Goal: Task Accomplishment & Management: Use online tool/utility

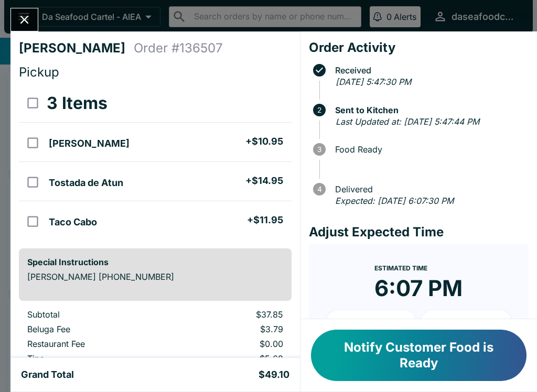
click at [19, 13] on icon "Close" at bounding box center [24, 20] width 14 height 14
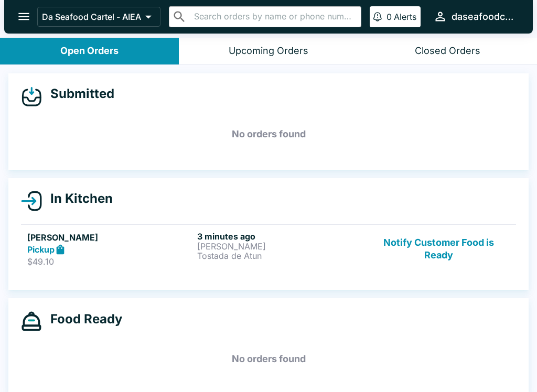
click at [442, 260] on button "Notify Customer Food is Ready" at bounding box center [438, 249] width 142 height 36
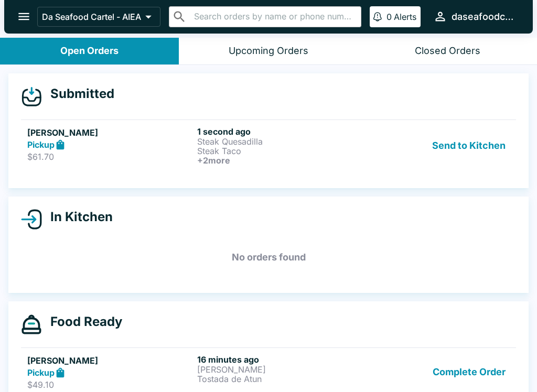
click at [224, 149] on p "Steak Taco" at bounding box center [280, 150] width 166 height 9
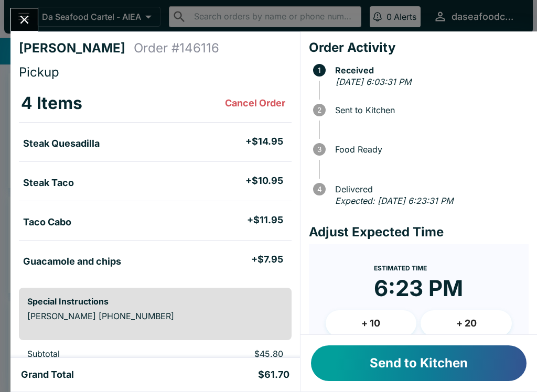
click at [422, 363] on button "Send to Kitchen" at bounding box center [418, 363] width 215 height 36
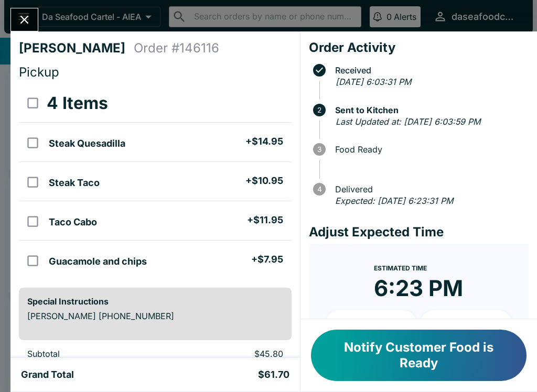
click at [21, 17] on icon "Close" at bounding box center [24, 20] width 14 height 14
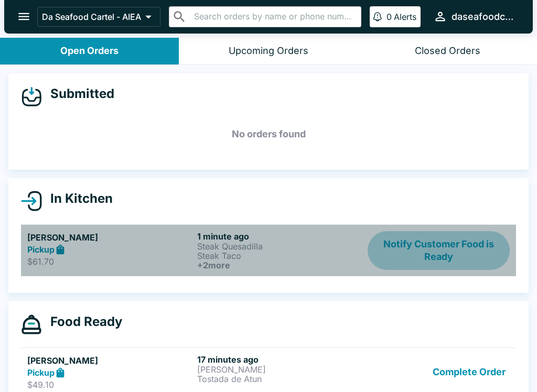
click at [420, 248] on button "Notify Customer Food is Ready" at bounding box center [438, 250] width 142 height 39
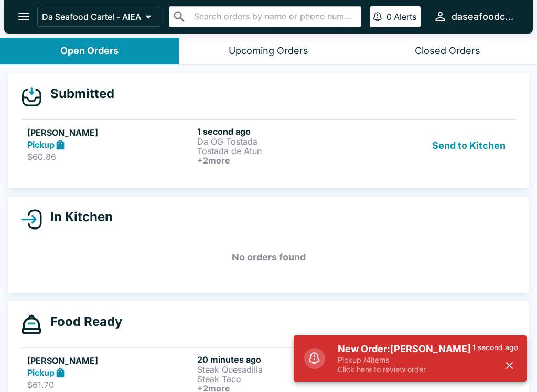
click at [471, 145] on button "Send to Kitchen" at bounding box center [469, 145] width 82 height 39
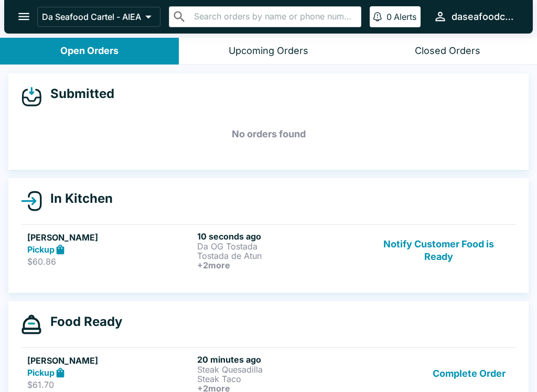
click at [180, 257] on p "$60.86" at bounding box center [110, 261] width 166 height 10
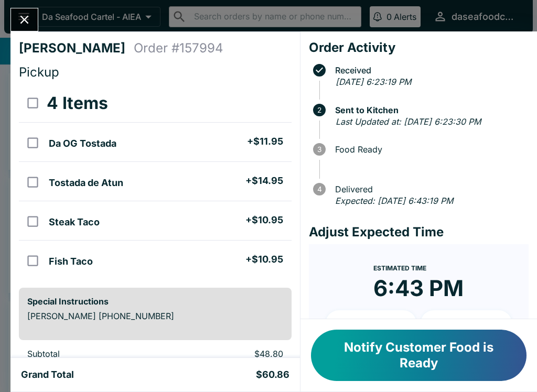
scroll to position [-2, 0]
click at [27, 19] on icon "Close" at bounding box center [24, 20] width 14 height 14
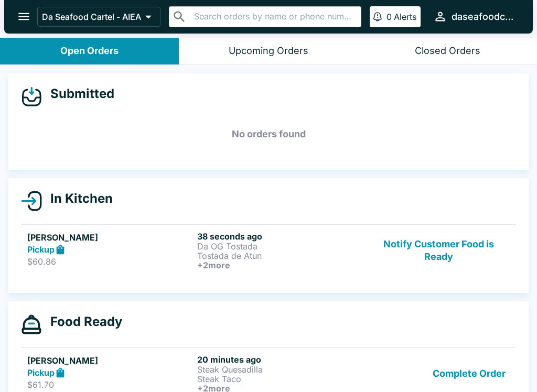
click at [447, 249] on button "Notify Customer Food is Ready" at bounding box center [438, 250] width 142 height 39
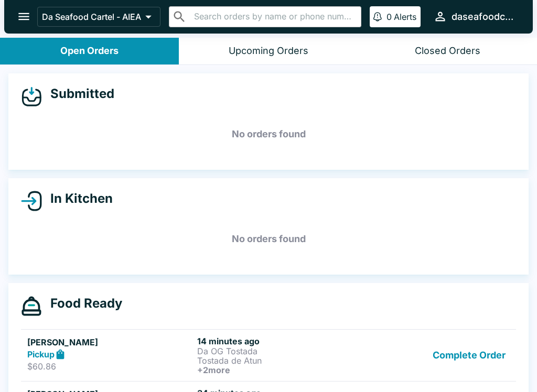
click at [485, 363] on button "Complete Order" at bounding box center [468, 355] width 81 height 39
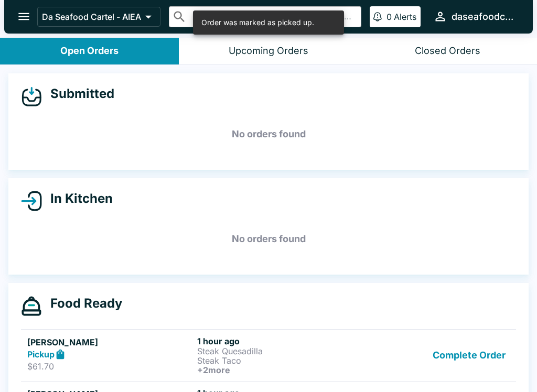
click at [483, 358] on button "Complete Order" at bounding box center [468, 355] width 81 height 39
click at [454, 351] on button "Complete Order" at bounding box center [468, 354] width 81 height 36
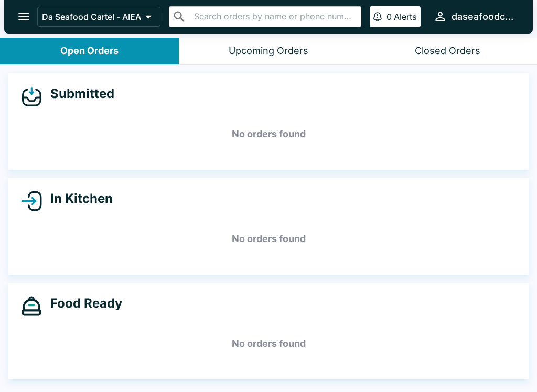
click at [20, 17] on icon "open drawer" at bounding box center [23, 16] width 11 height 7
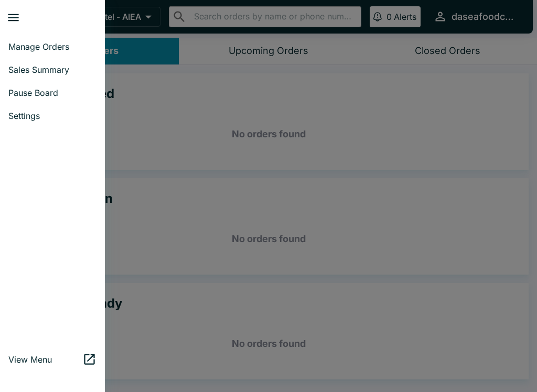
click at [74, 71] on span "Sales Summary" at bounding box center [52, 69] width 88 height 10
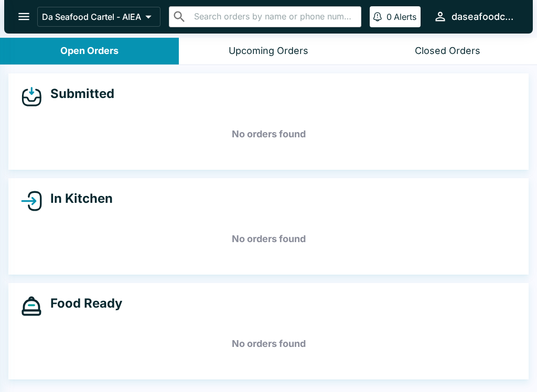
select select "03:00"
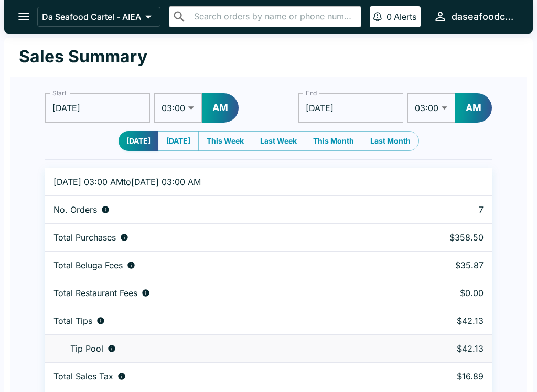
click at [30, 16] on icon "open drawer" at bounding box center [24, 16] width 14 height 14
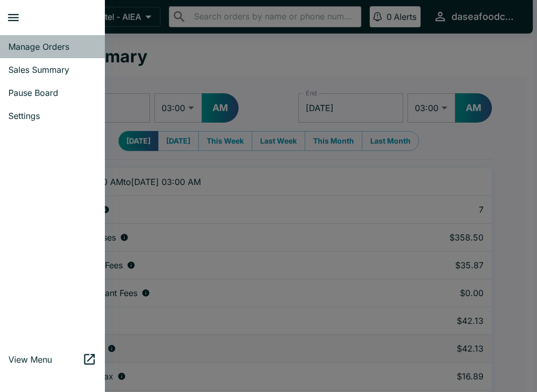
click at [53, 47] on span "Manage Orders" at bounding box center [52, 46] width 88 height 10
